Goal: Find specific page/section: Find specific page/section

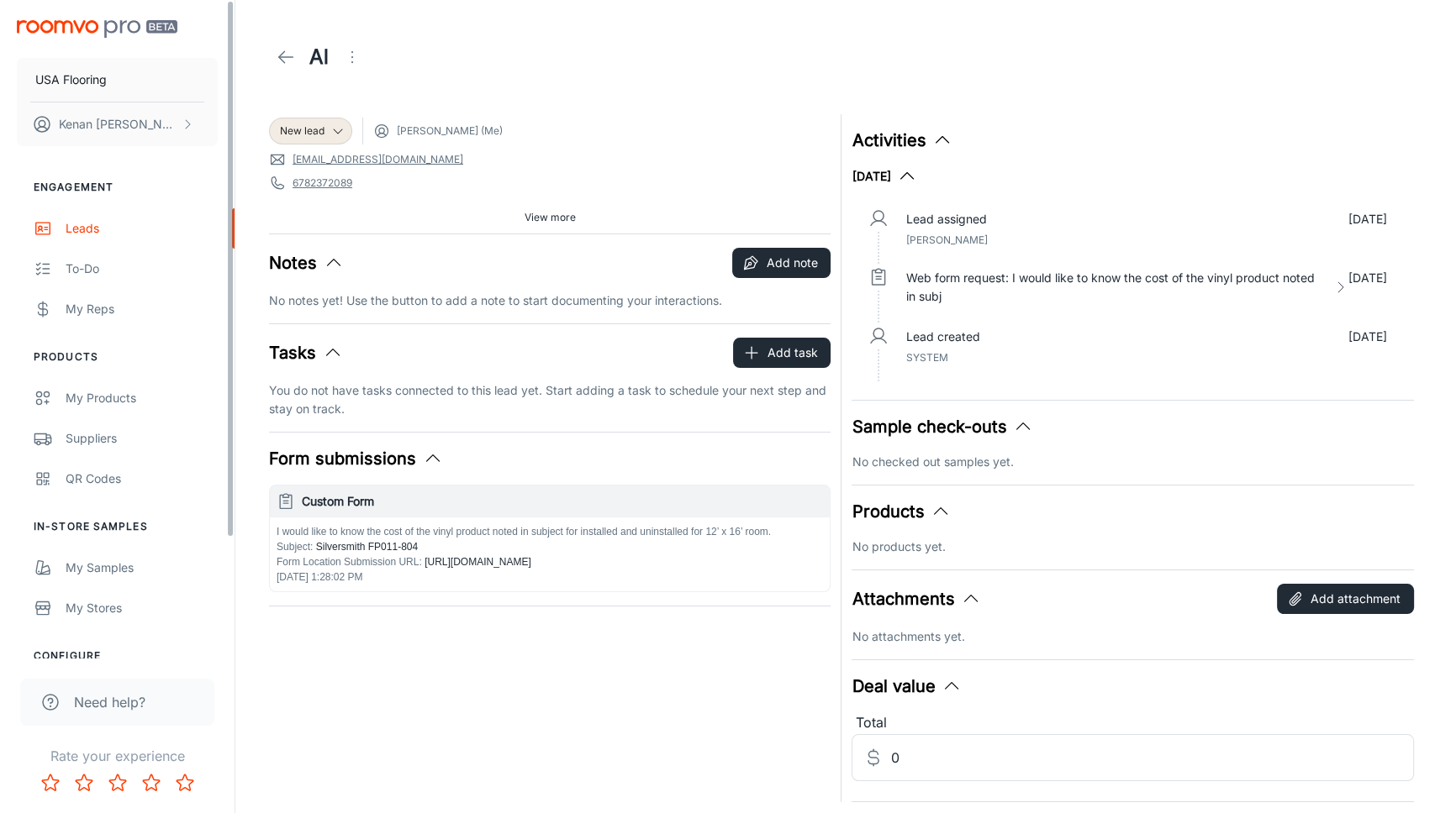
click at [284, 59] on icon at bounding box center [285, 56] width 20 height 20
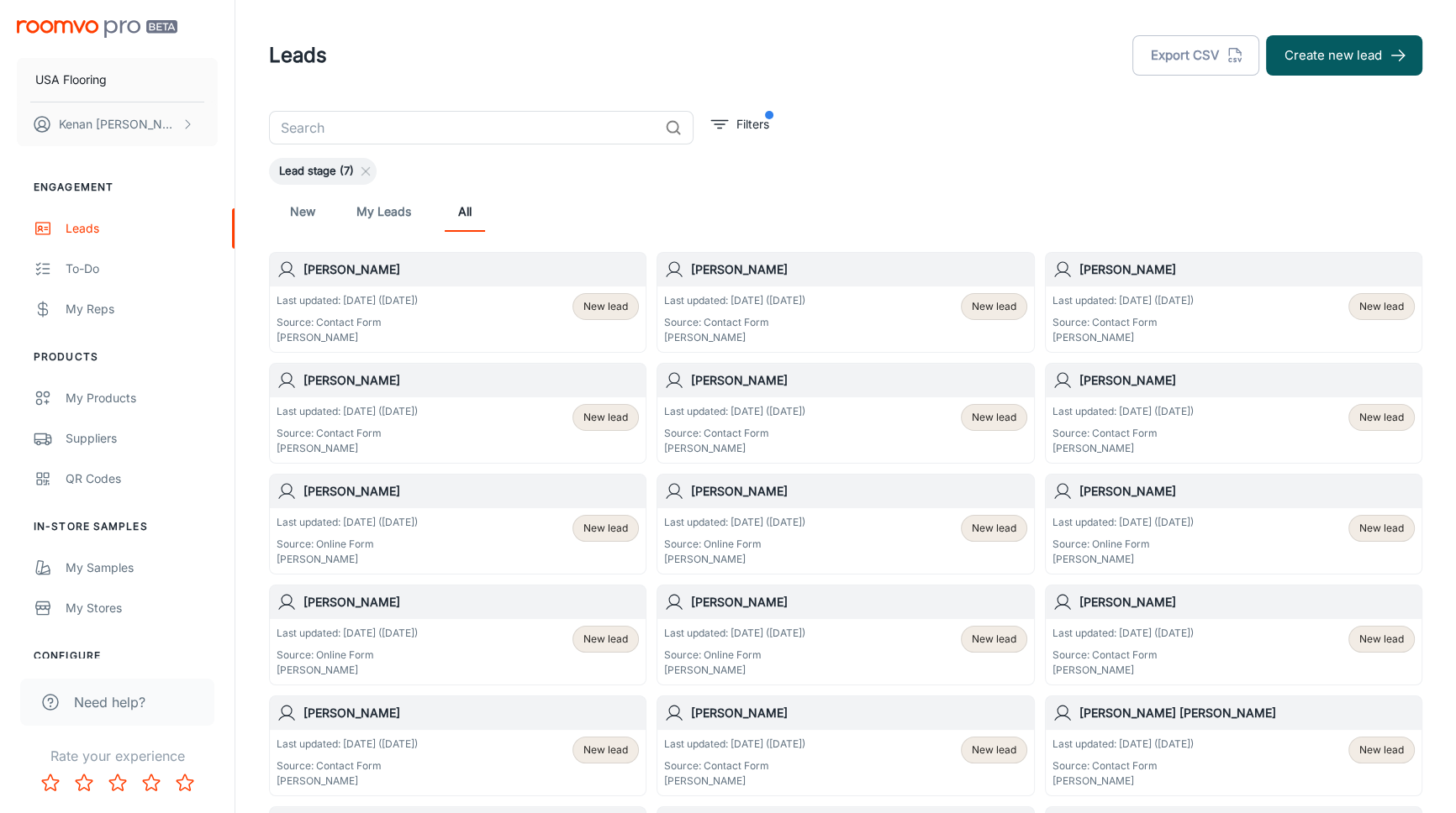
click at [887, 202] on div "New My Leads All" at bounding box center [846, 211] width 1126 height 41
click at [602, 208] on div "New My Leads All" at bounding box center [846, 211] width 1126 height 41
click at [766, 209] on div "New My Leads All" at bounding box center [846, 211] width 1126 height 41
click at [647, 232] on div "New My Leads All" at bounding box center [846, 211] width 1153 height 54
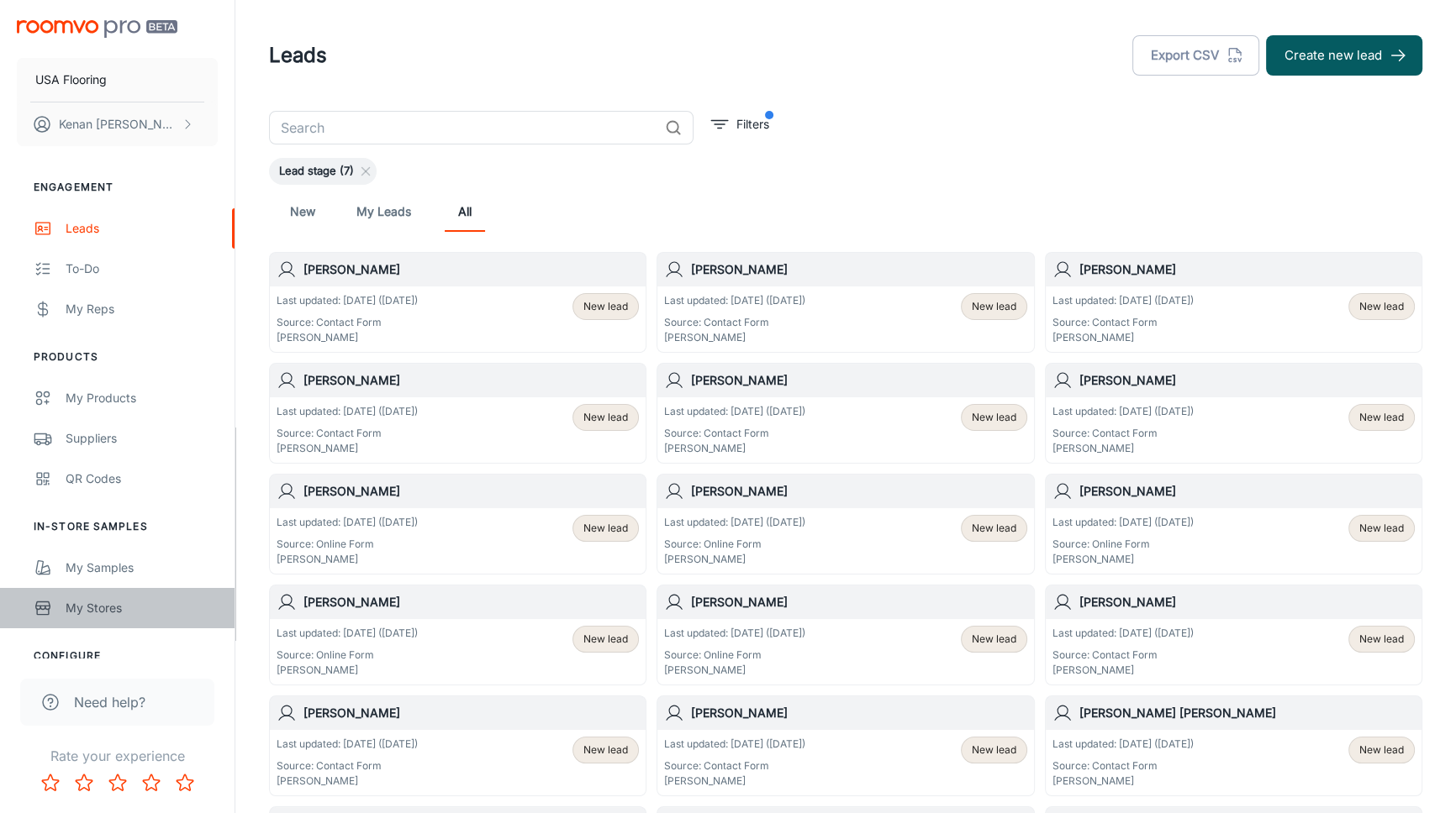
click at [59, 602] on link "My Stores" at bounding box center [117, 608] width 234 height 41
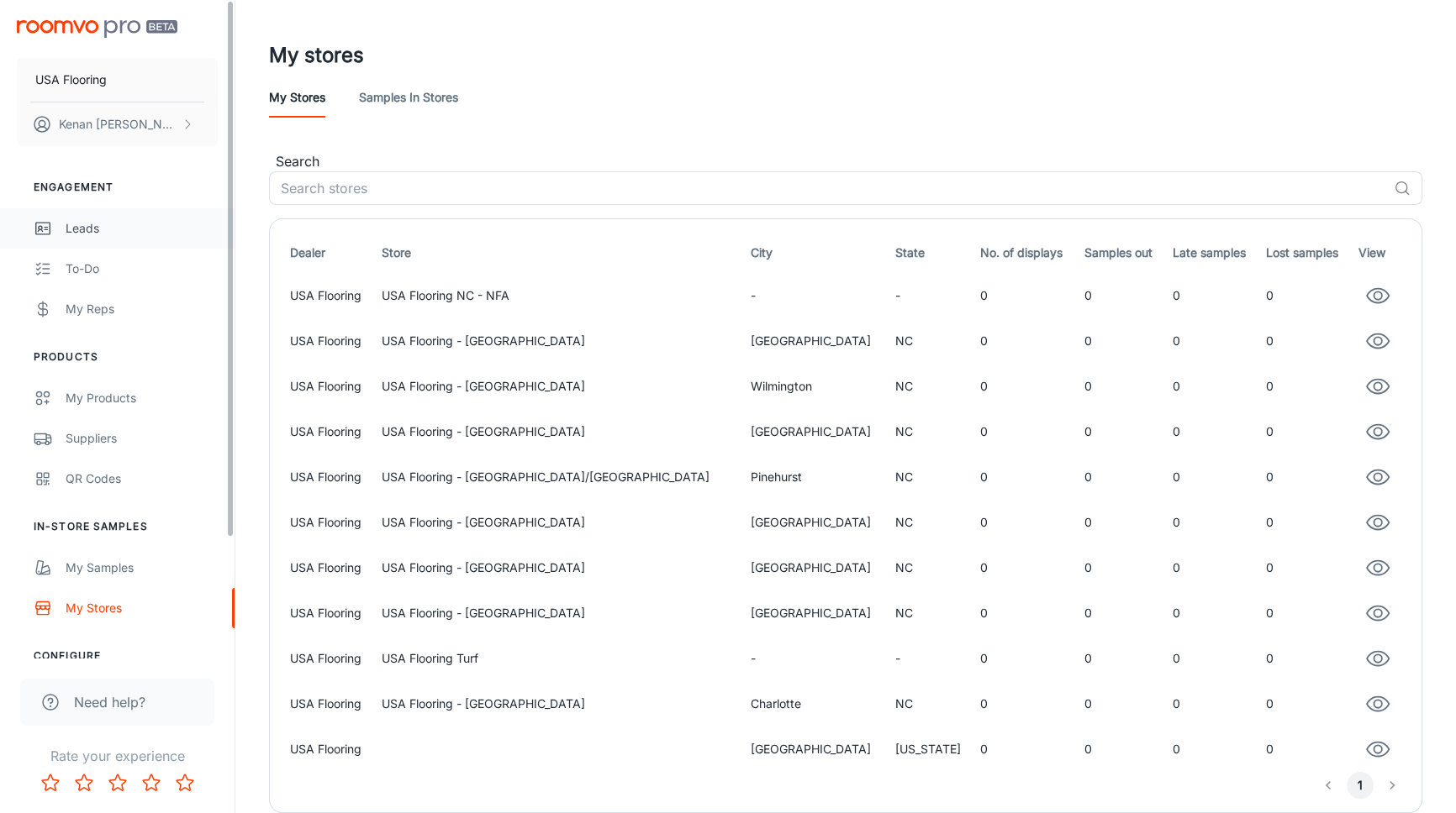
click at [108, 235] on div "Leads" at bounding box center [141, 228] width 152 height 18
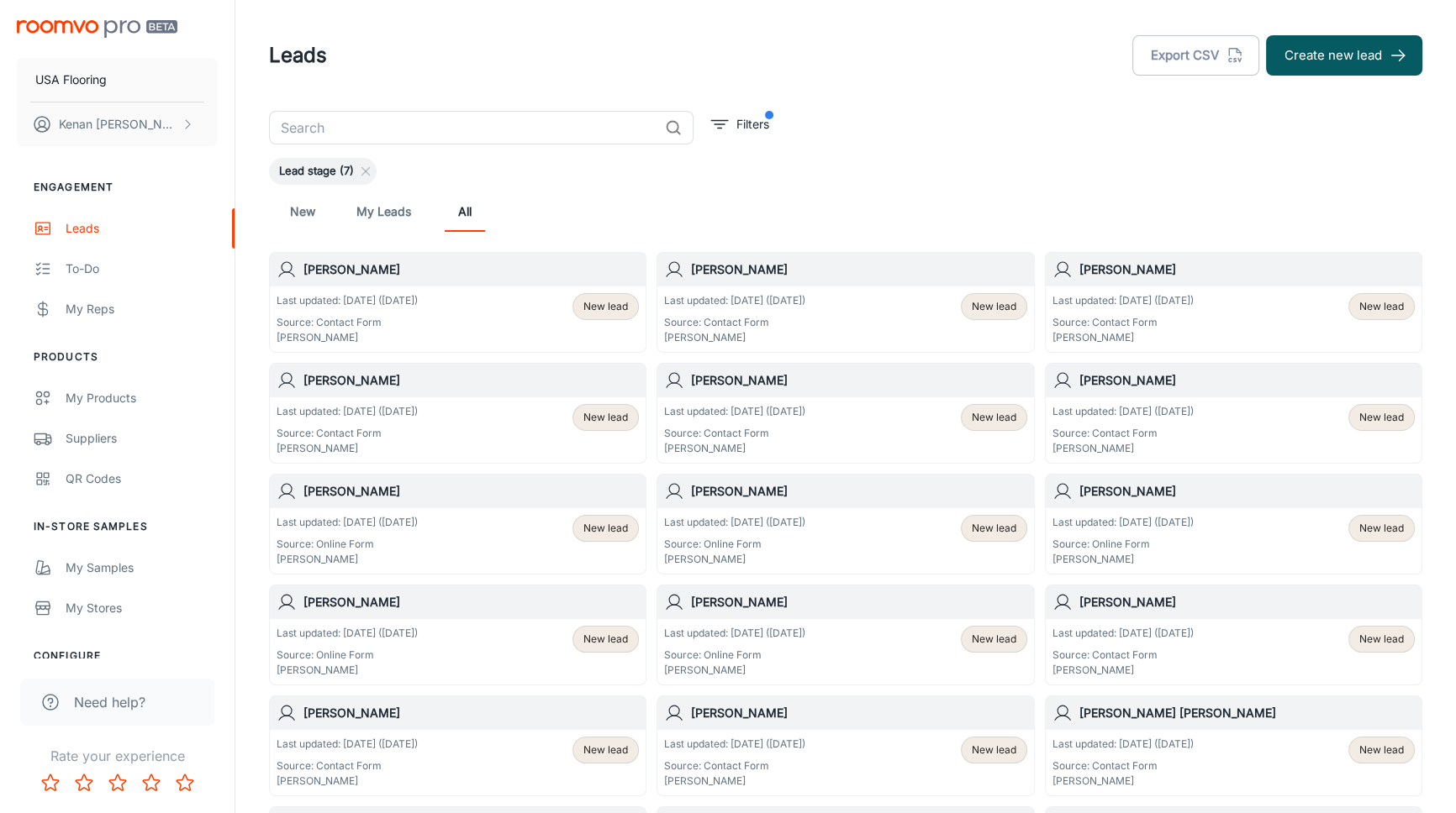
click at [603, 168] on div "Lead stage (7)" at bounding box center [846, 171] width 1153 height 27
